Goal: Find specific page/section: Find specific page/section

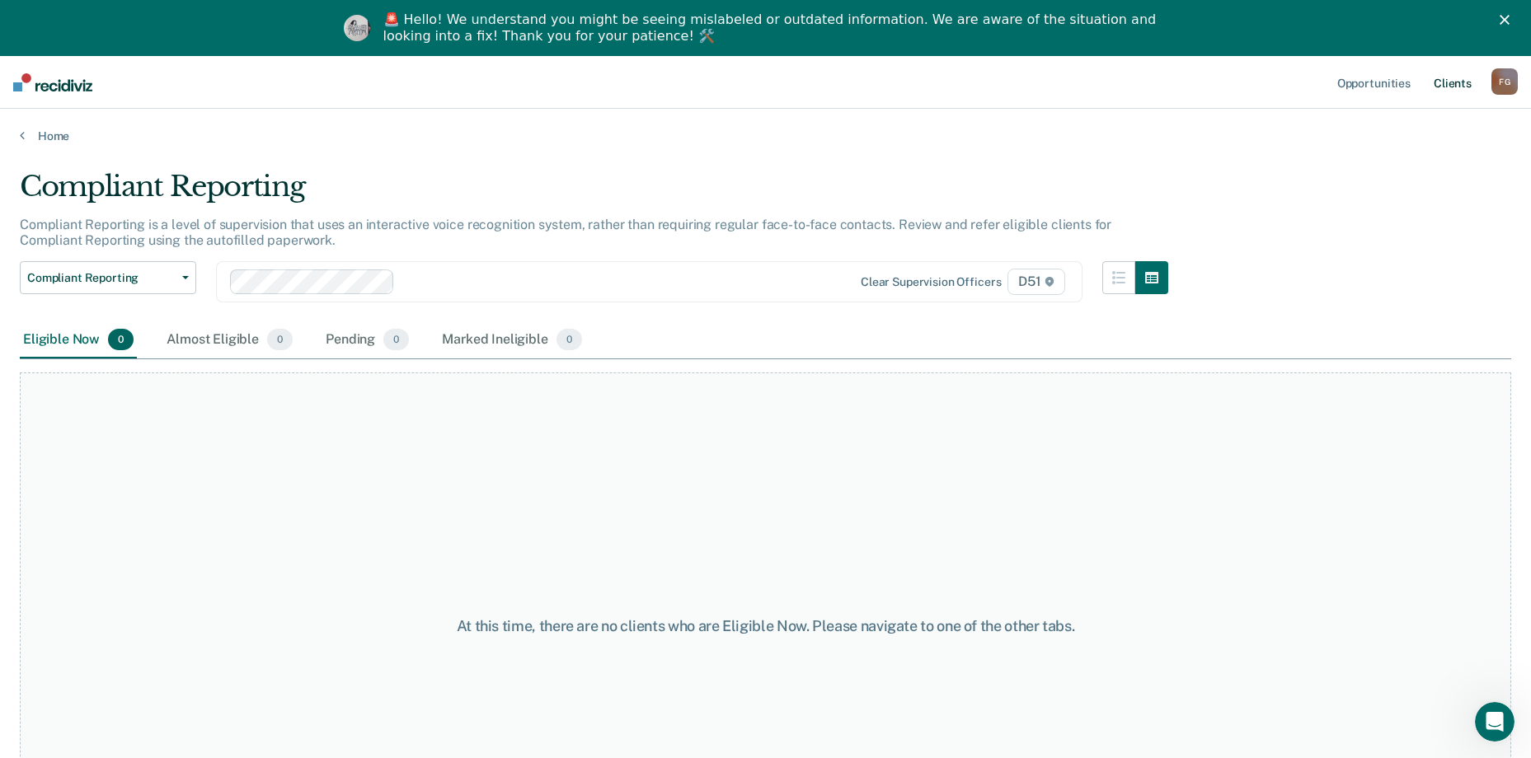
click at [1460, 81] on link "Client s" at bounding box center [1452, 82] width 45 height 53
